Goal: Task Accomplishment & Management: Manage account settings

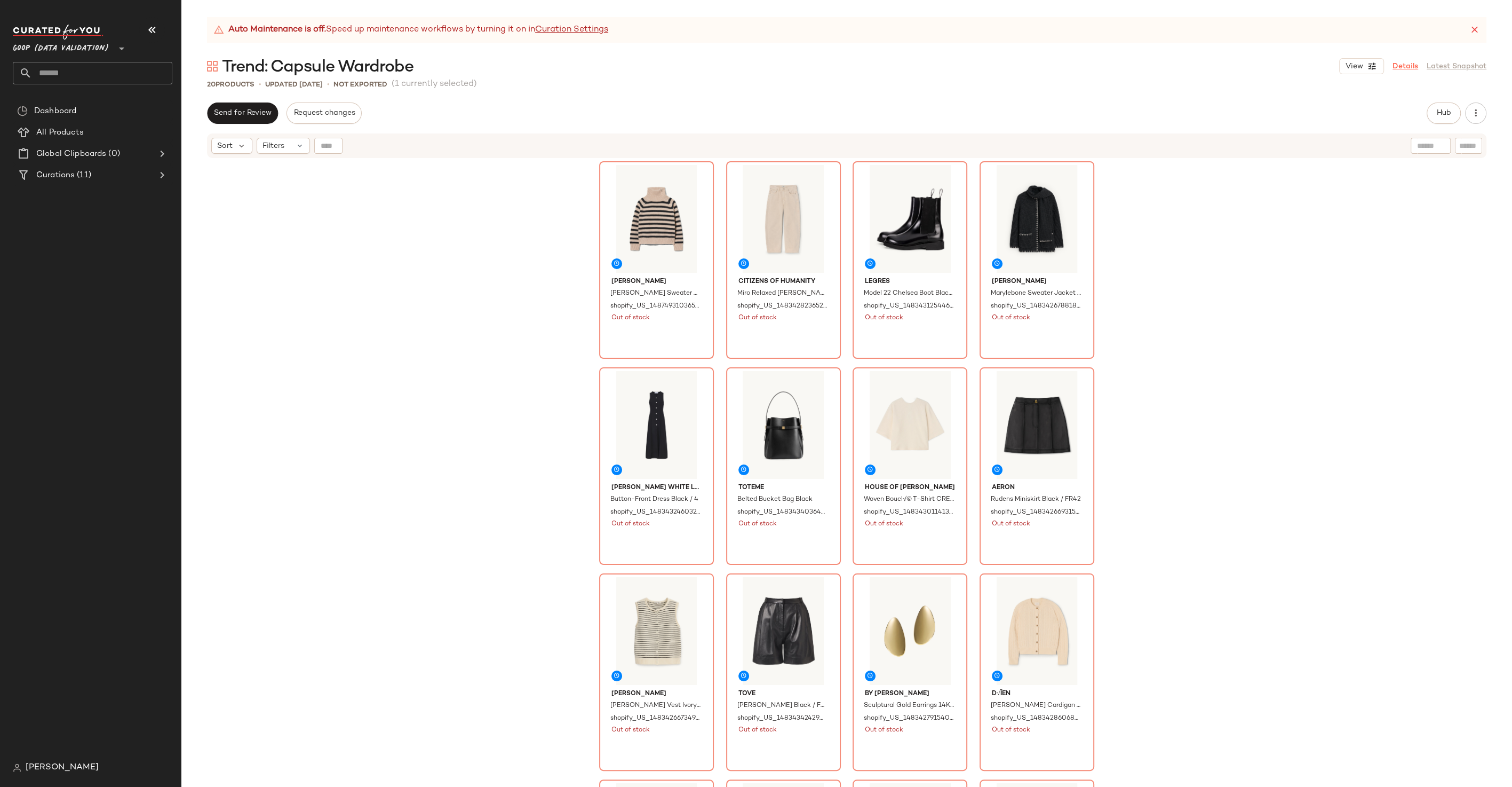
click at [1399, 65] on link "Details" at bounding box center [1405, 66] width 26 height 11
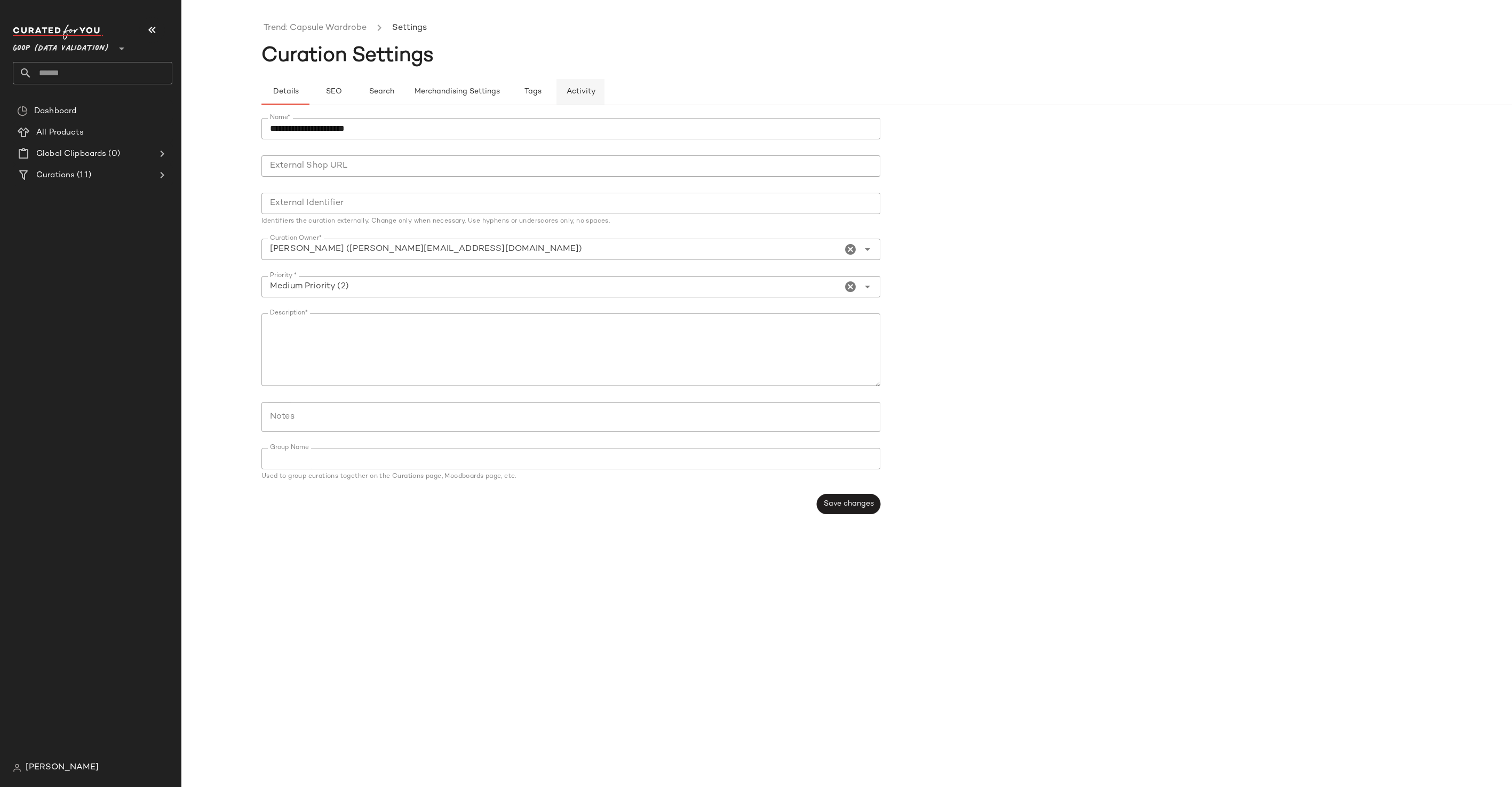
click at [586, 95] on span "Activity" at bounding box center [580, 92] width 29 height 9
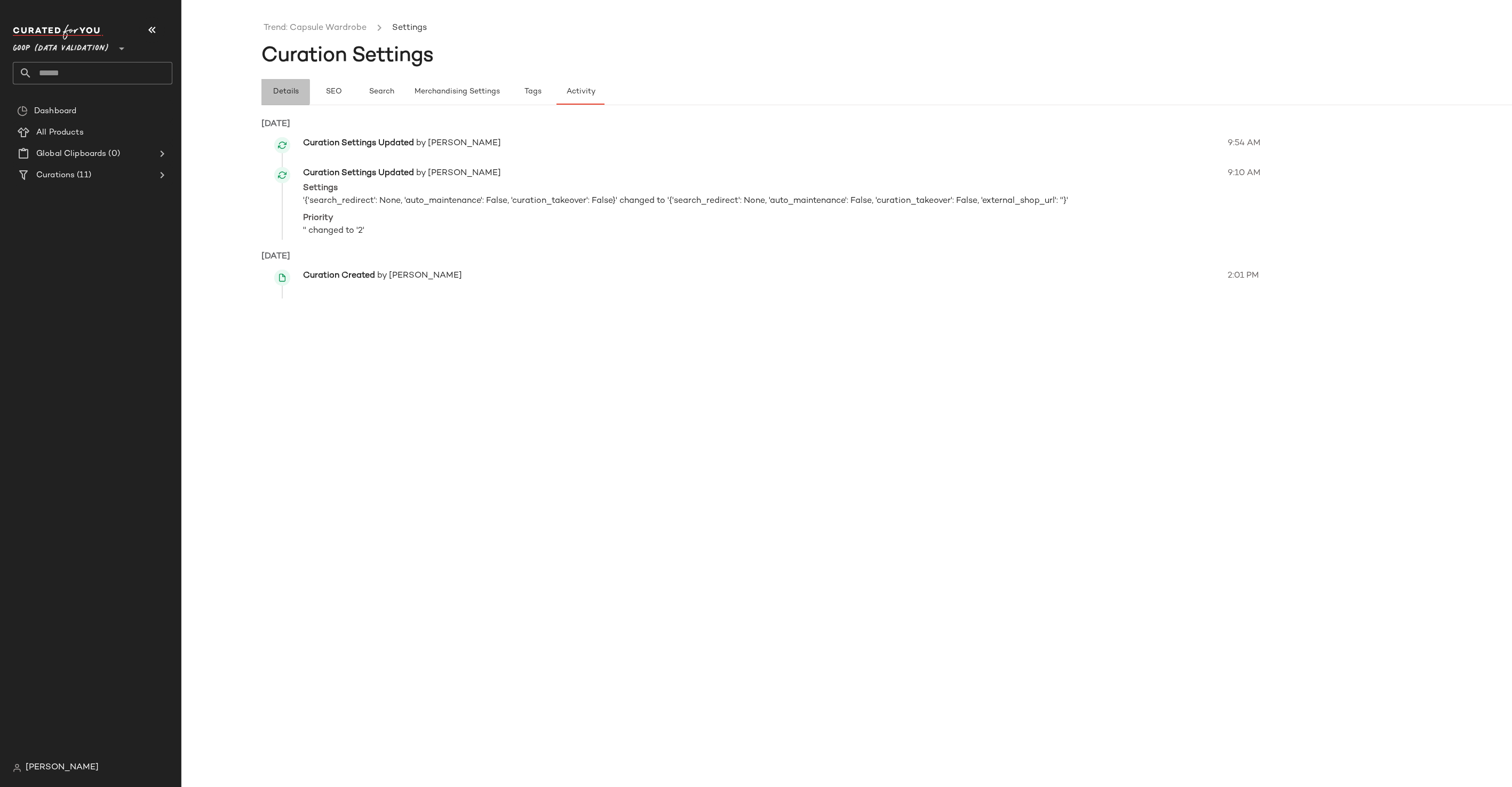
click at [292, 93] on span "Details" at bounding box center [285, 92] width 26 height 9
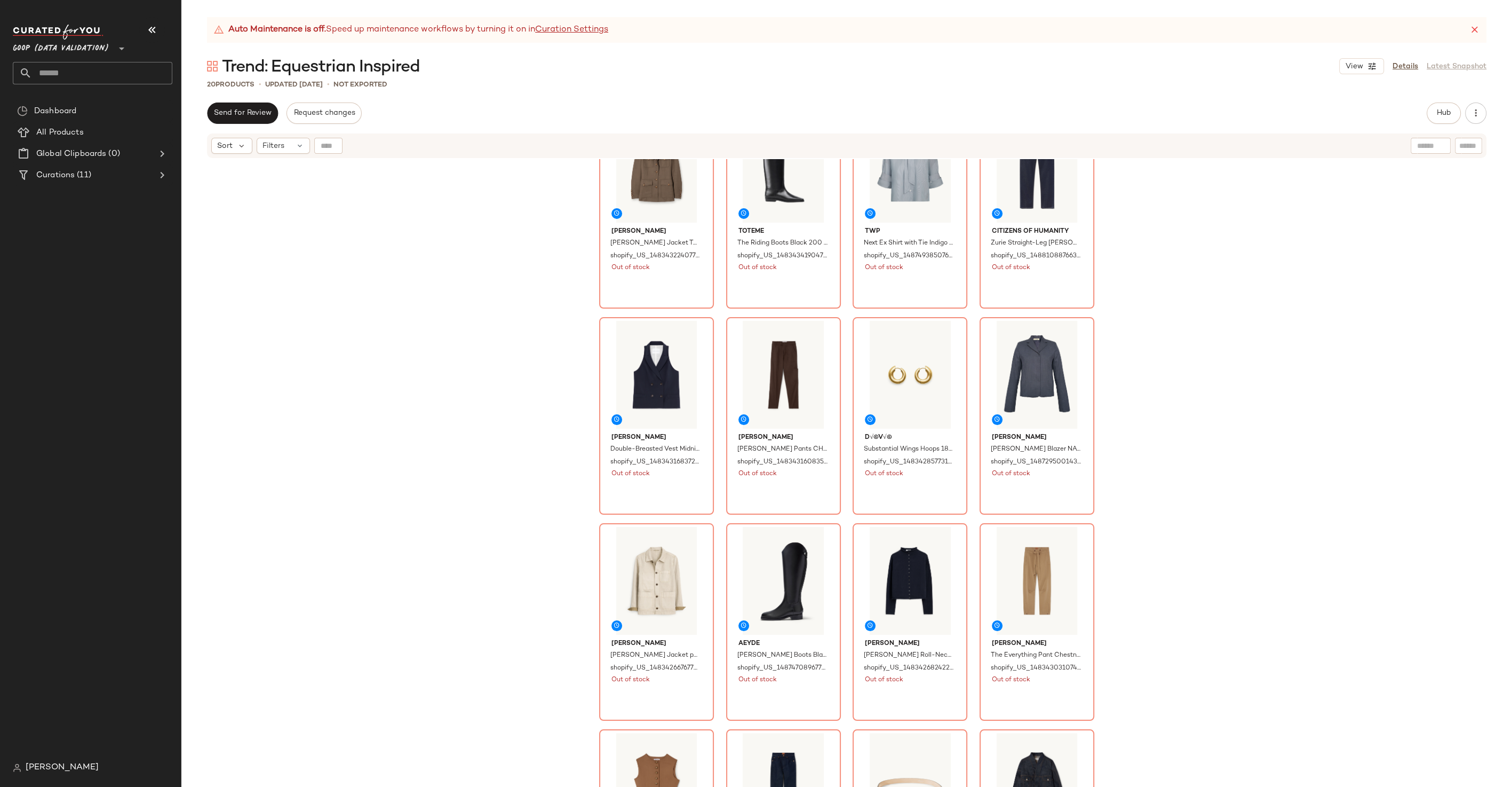
scroll to position [267, 0]
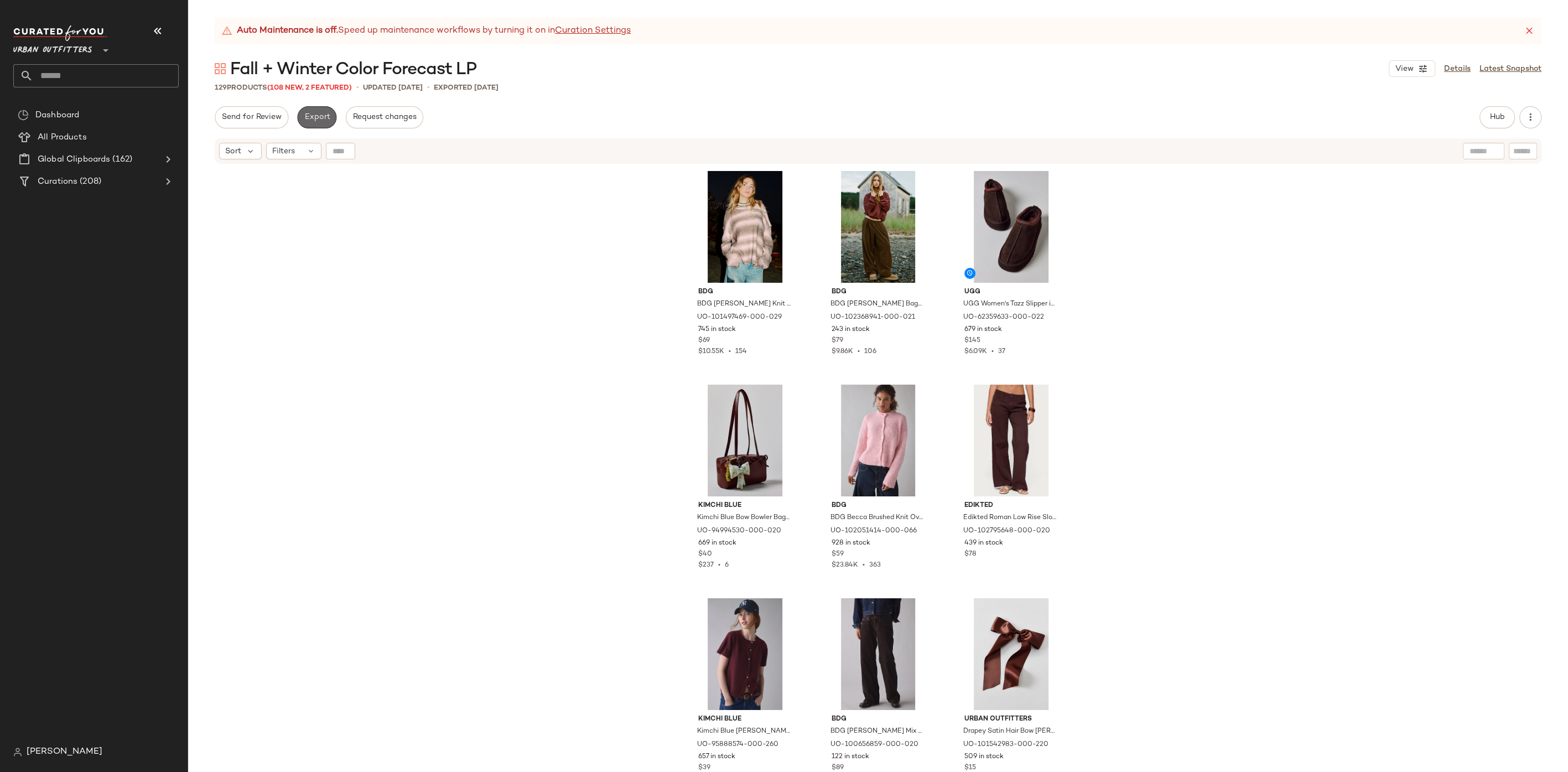
click at [313, 112] on button "Export" at bounding box center [317, 118] width 40 height 22
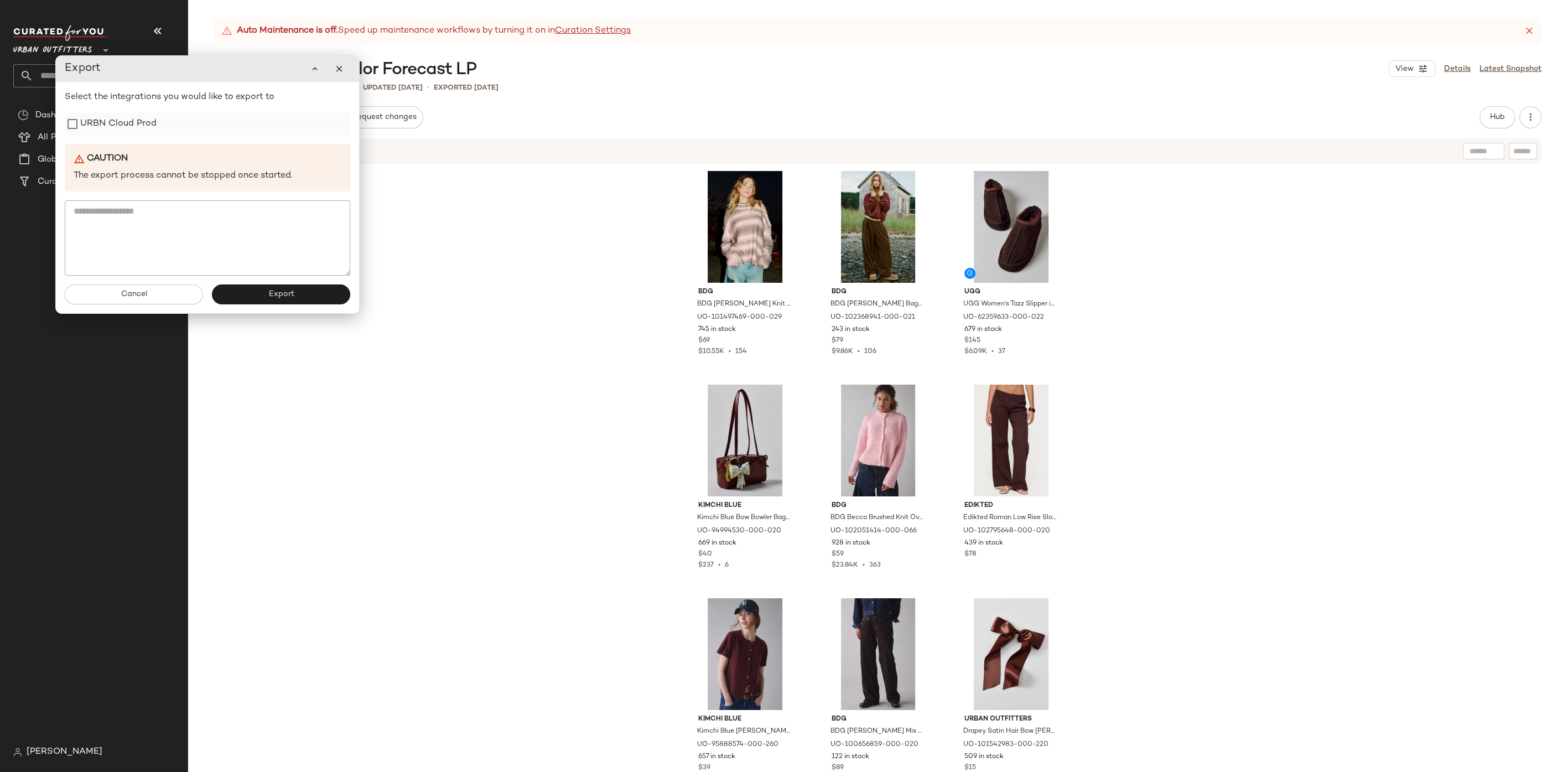
click at [144, 128] on label "URBN Cloud Prod" at bounding box center [118, 124] width 76 height 22
click at [276, 294] on span "Export" at bounding box center [281, 294] width 26 height 9
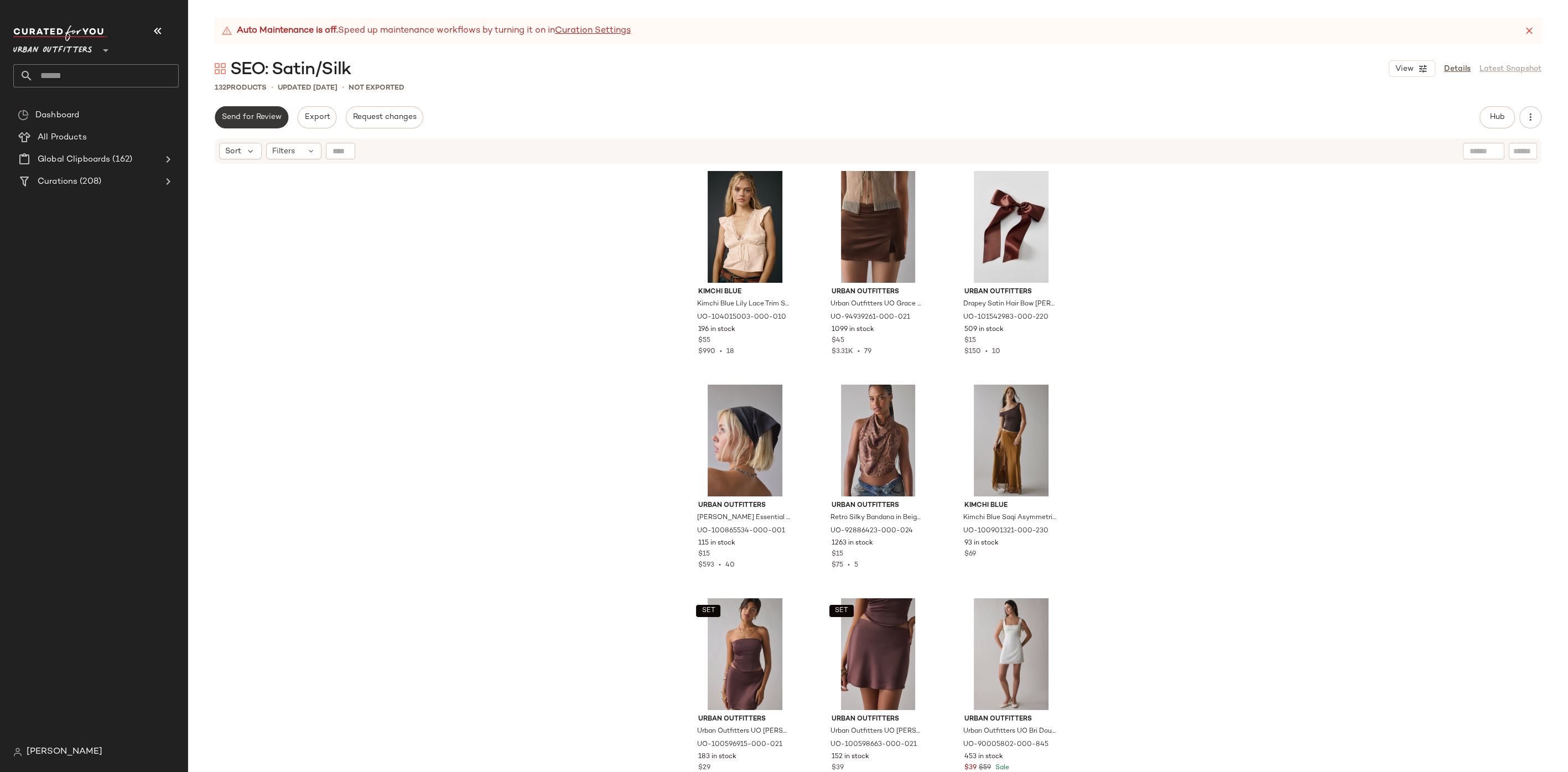
click at [264, 114] on span "Send for Review" at bounding box center [251, 117] width 60 height 9
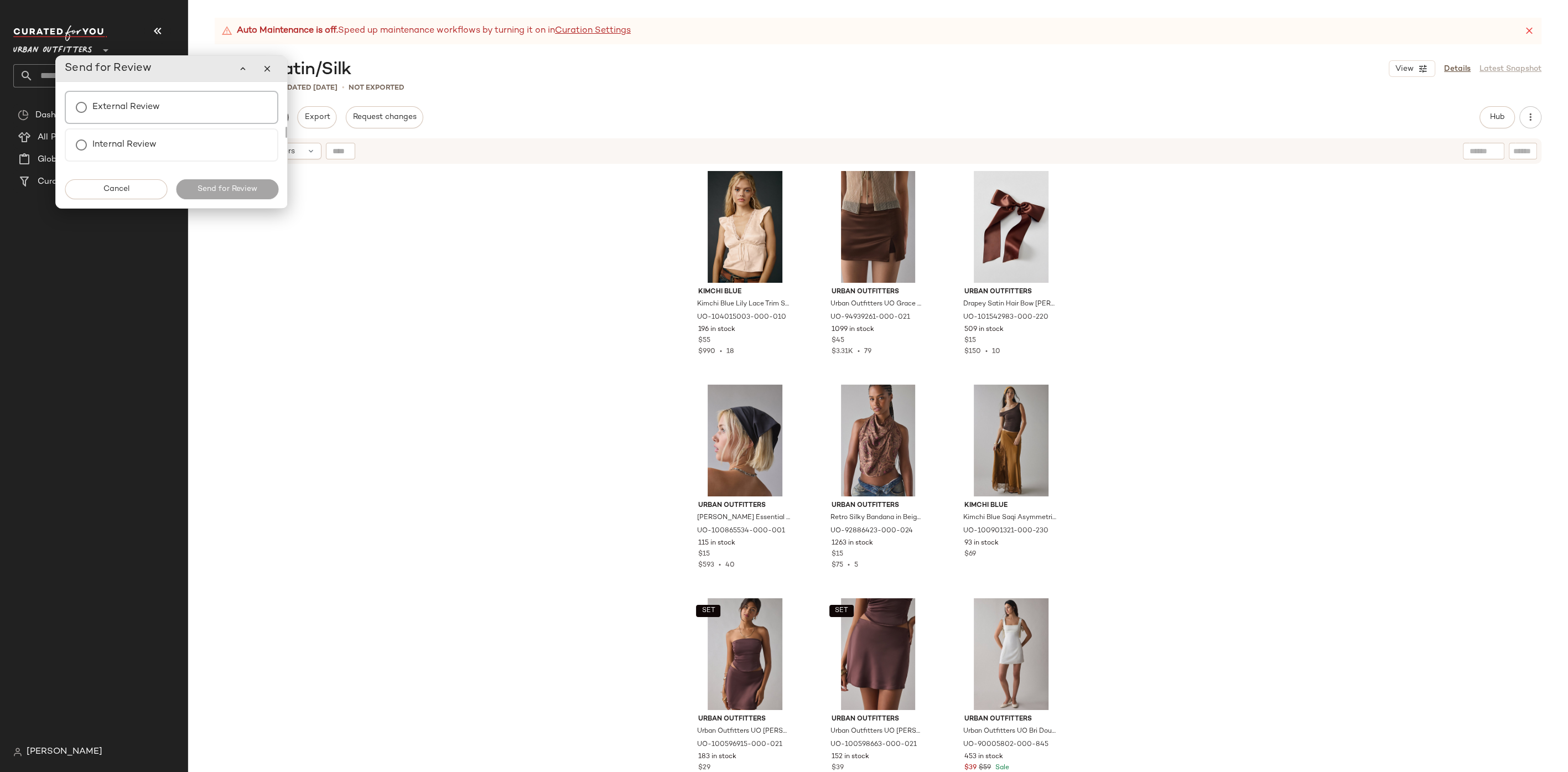
click at [166, 119] on div "External Review" at bounding box center [171, 107] width 214 height 33
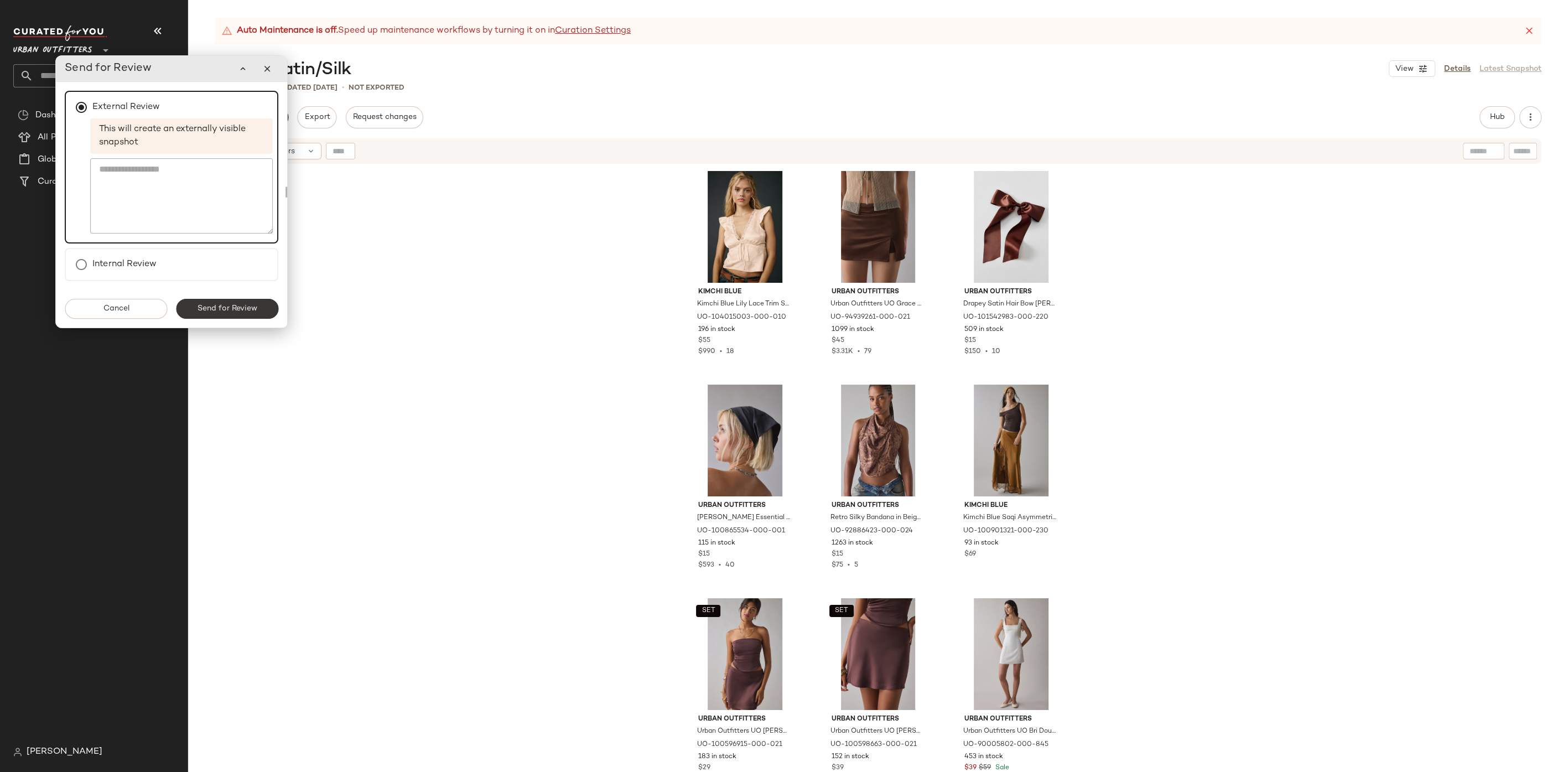
click at [234, 304] on span "Send for Review" at bounding box center [227, 309] width 60 height 9
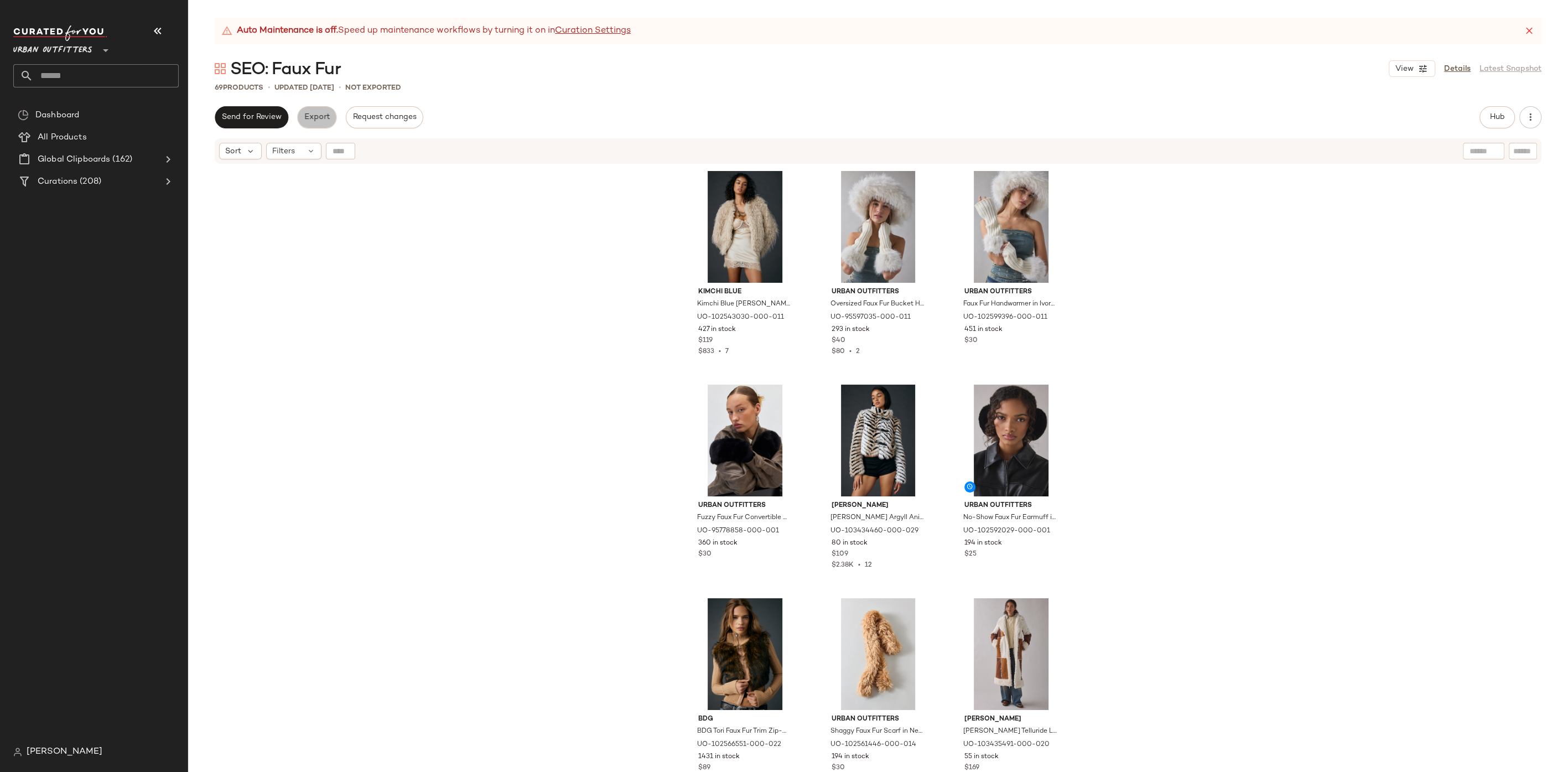
click at [304, 118] on span "Export" at bounding box center [317, 117] width 26 height 9
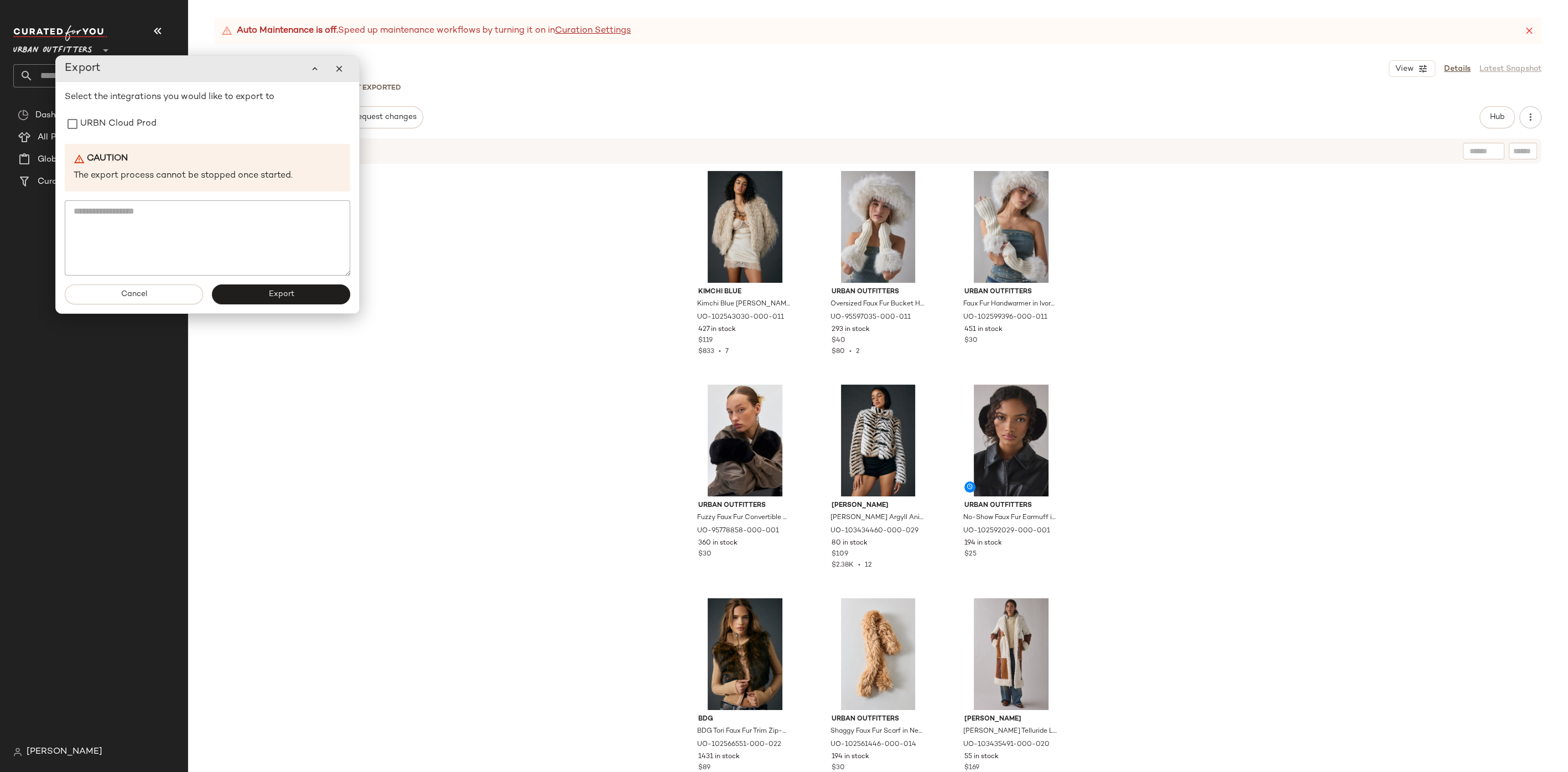
drag, startPoint x: 155, startPoint y: 123, endPoint x: 222, endPoint y: 194, distance: 97.6
click at [155, 123] on label "URBN Cloud Prod" at bounding box center [118, 124] width 76 height 22
click at [288, 303] on button "Export" at bounding box center [281, 294] width 138 height 20
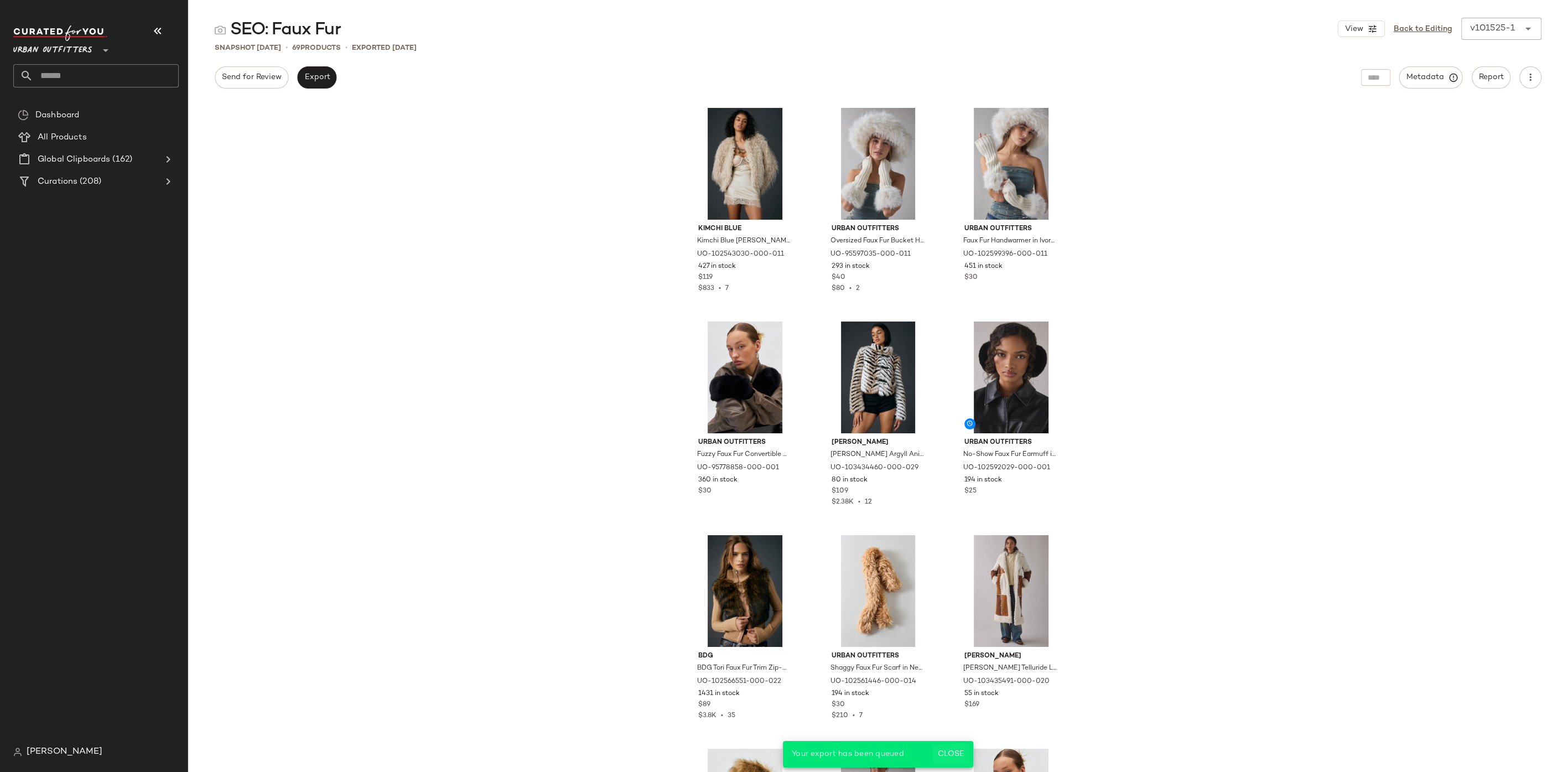
click at [956, 756] on span "Close" at bounding box center [951, 754] width 27 height 9
click at [257, 84] on button "Send for Review" at bounding box center [251, 77] width 74 height 22
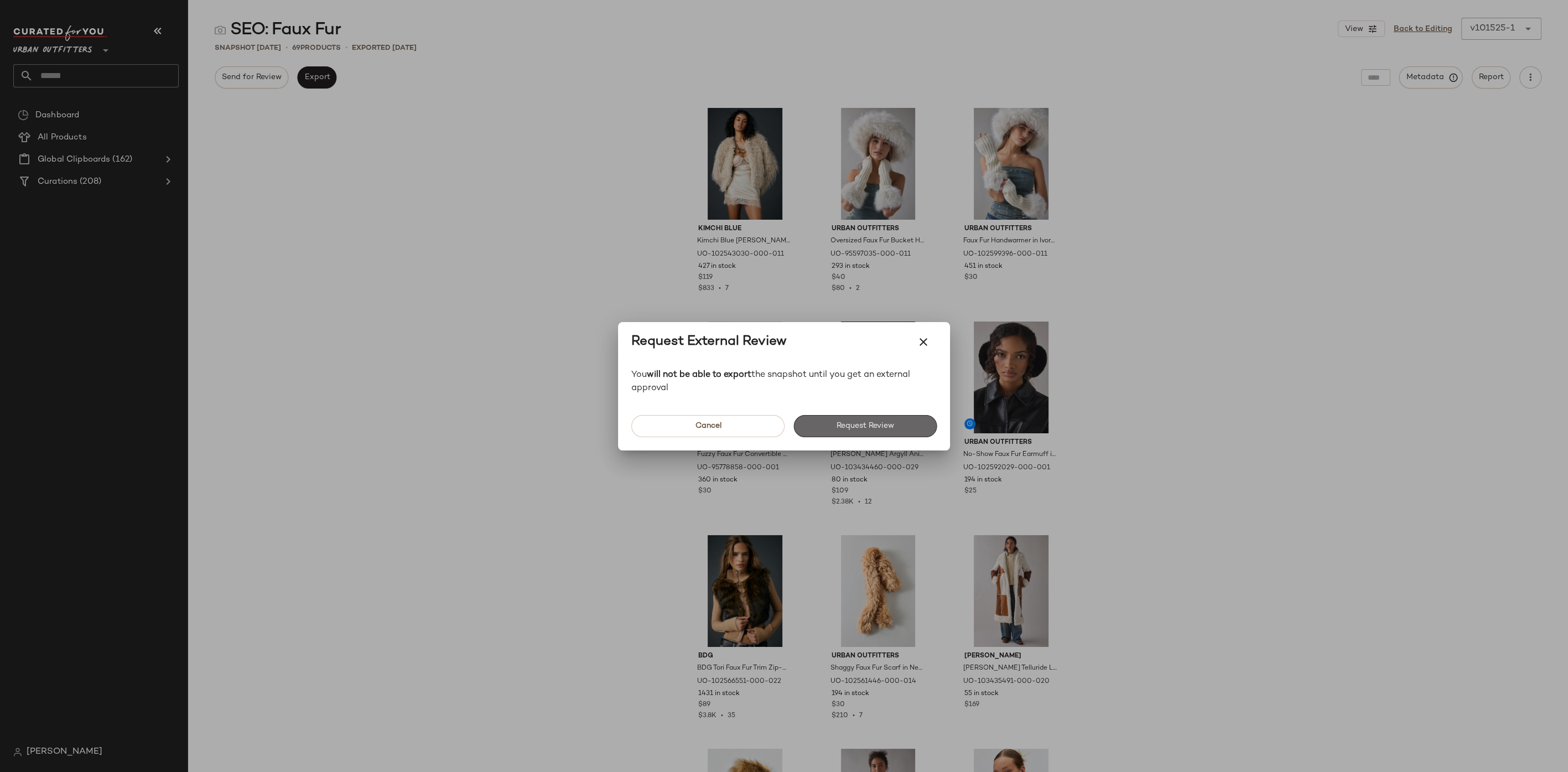
click at [839, 426] on span "Request Review" at bounding box center [864, 426] width 58 height 9
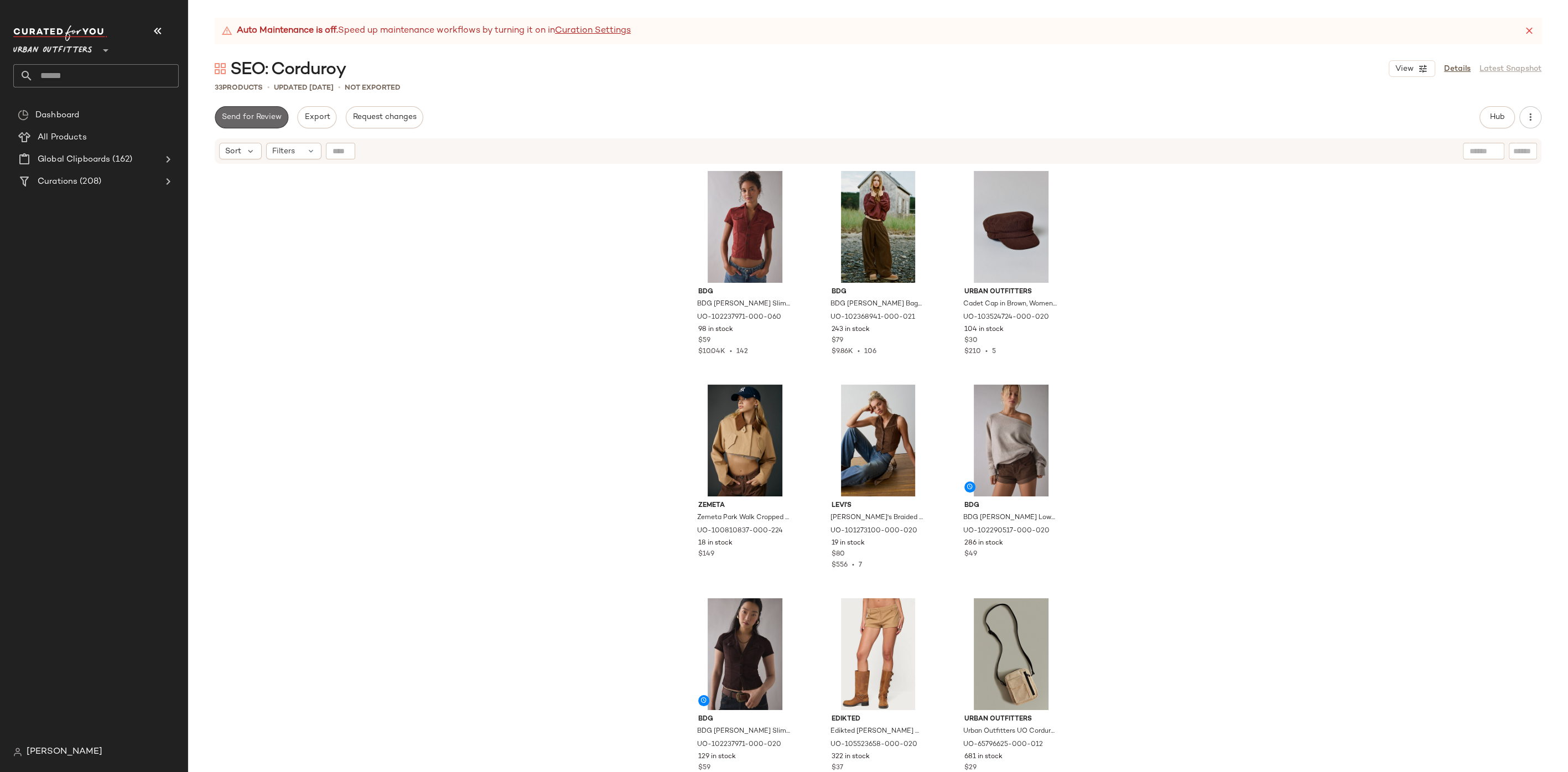
click at [270, 121] on span "Send for Review" at bounding box center [251, 117] width 60 height 9
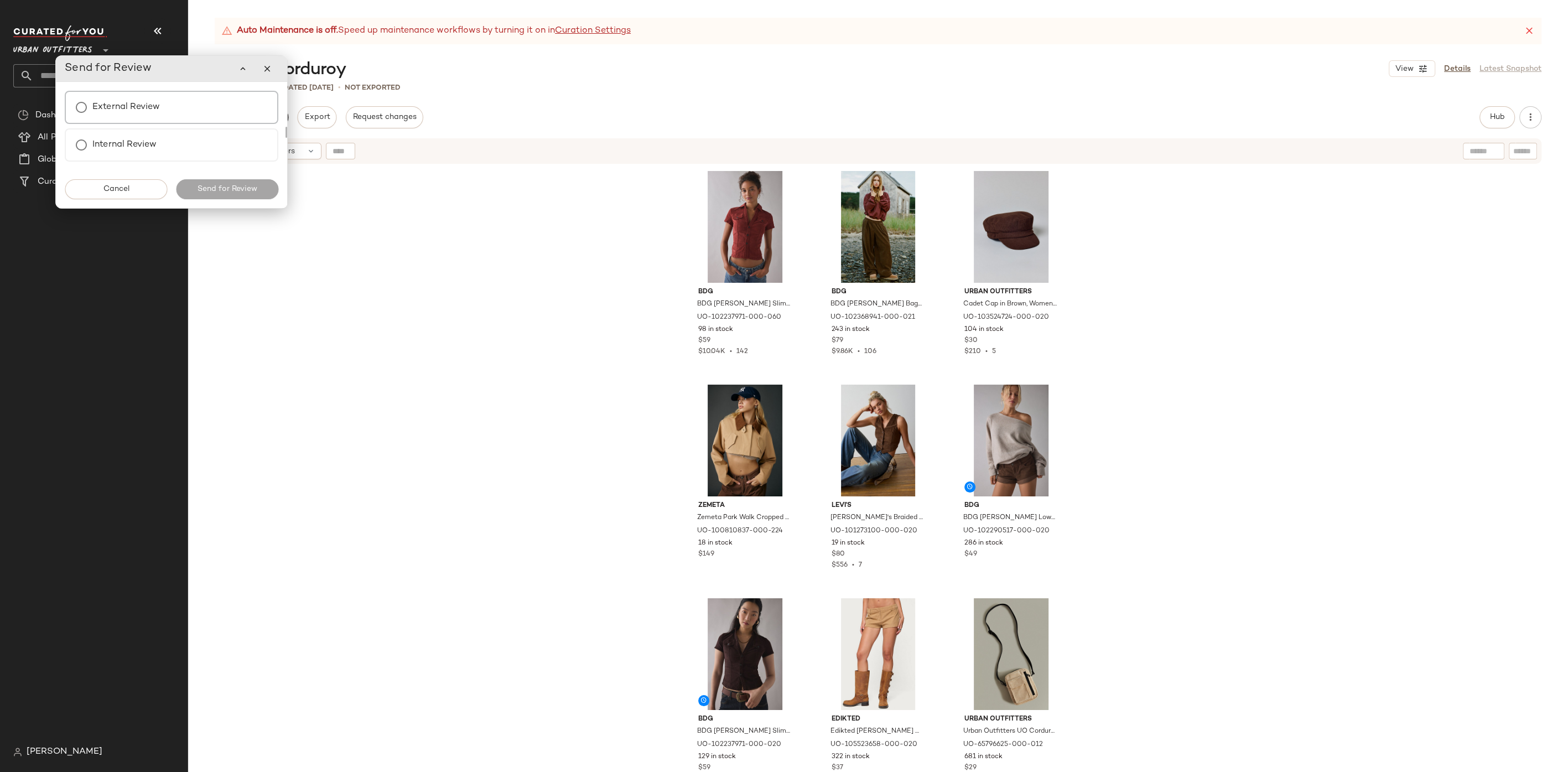
click at [233, 109] on div "External Review" at bounding box center [171, 107] width 214 height 33
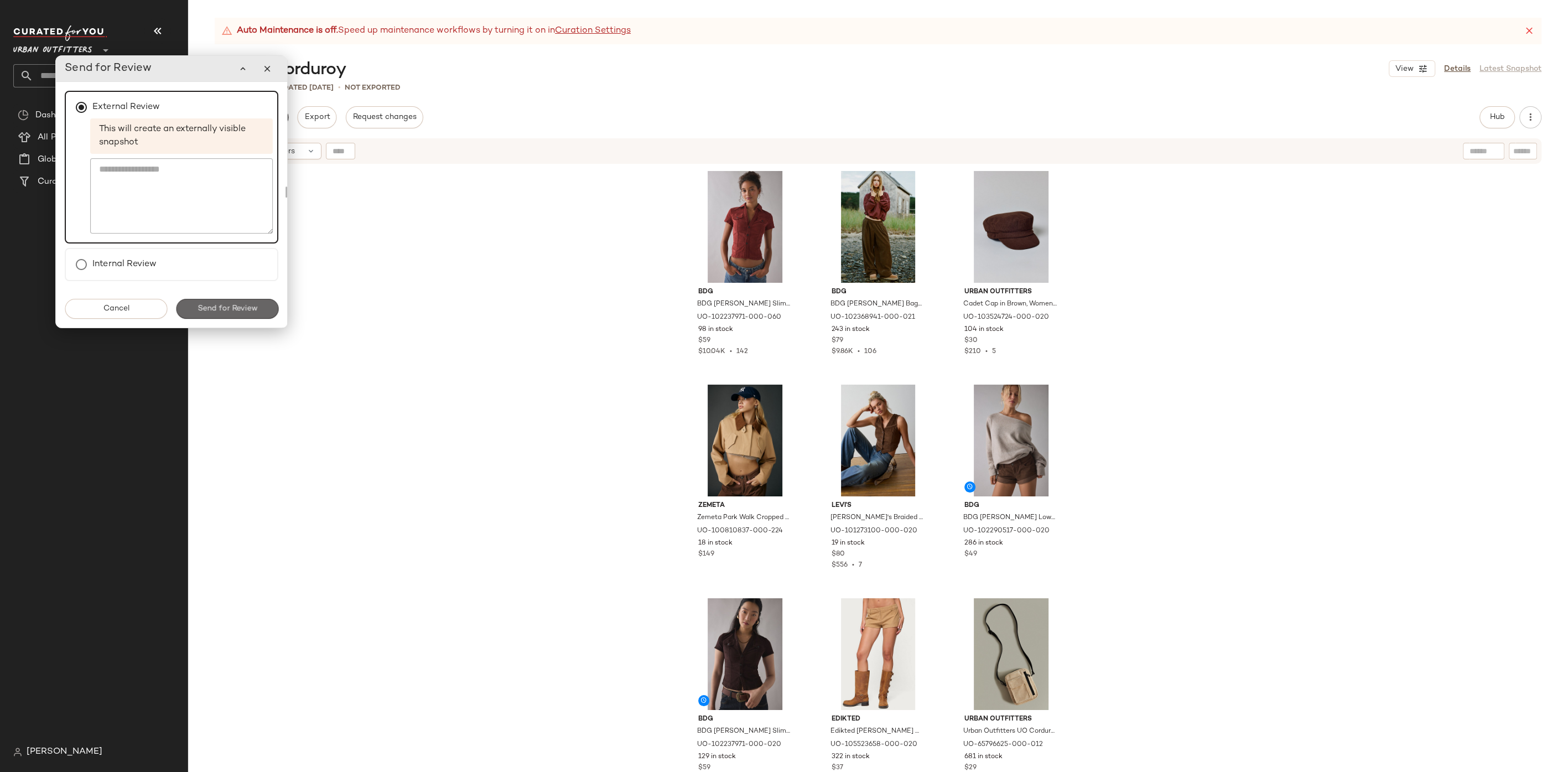
click at [244, 299] on button "Send for Review" at bounding box center [227, 309] width 102 height 20
